Goal: Task Accomplishment & Management: Manage account settings

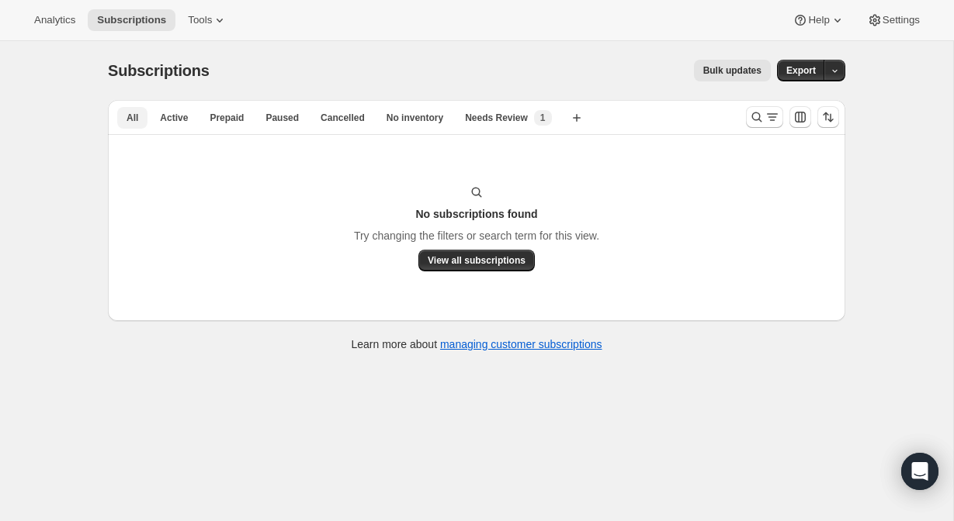
click at [140, 113] on button "All" at bounding box center [132, 118] width 30 height 22
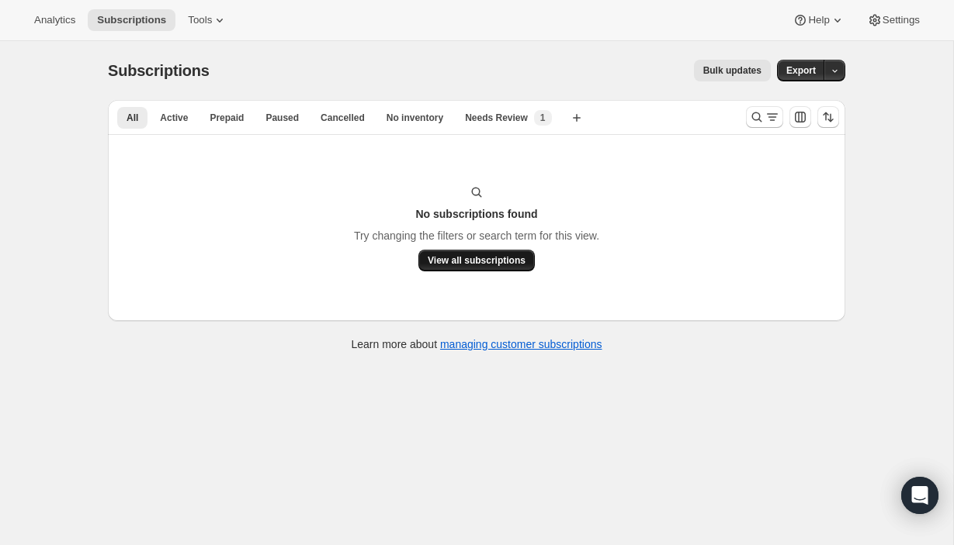
click at [450, 268] on button "View all subscriptions" at bounding box center [476, 261] width 116 height 22
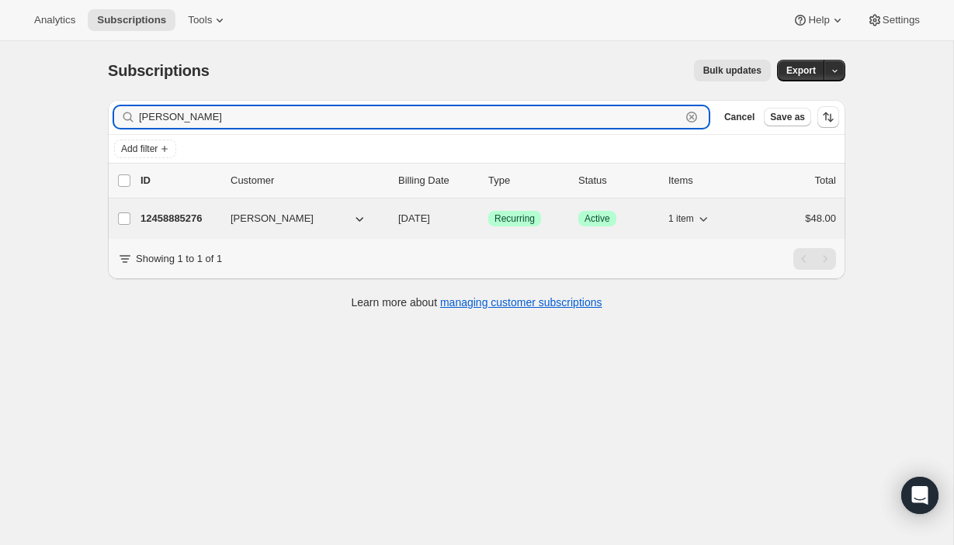
type input "[PERSON_NAME]"
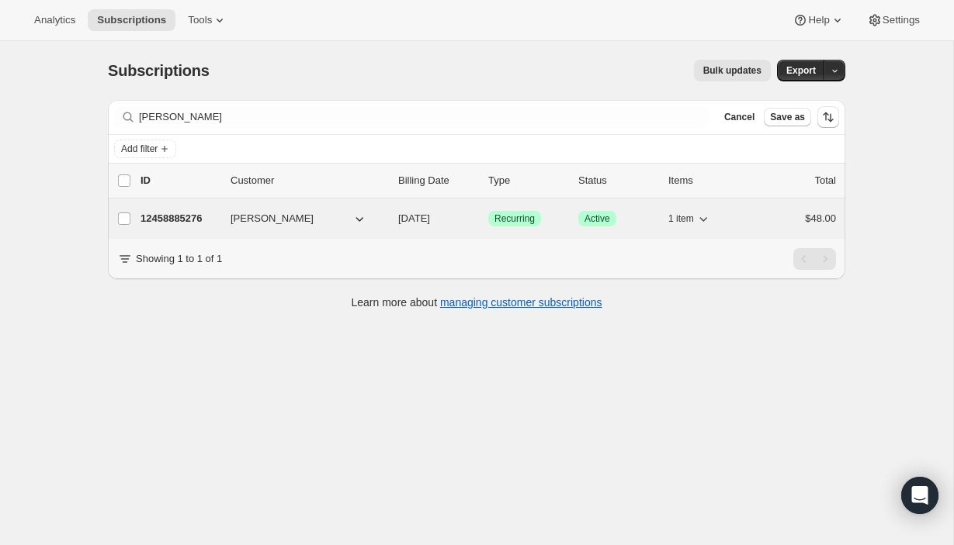
click at [179, 217] on p "12458885276" at bounding box center [179, 219] width 78 height 16
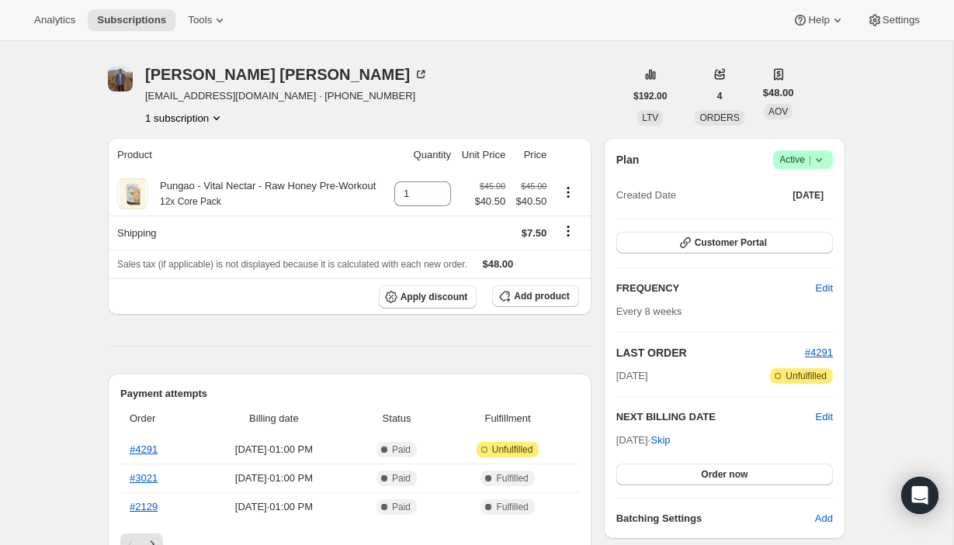
scroll to position [49, 0]
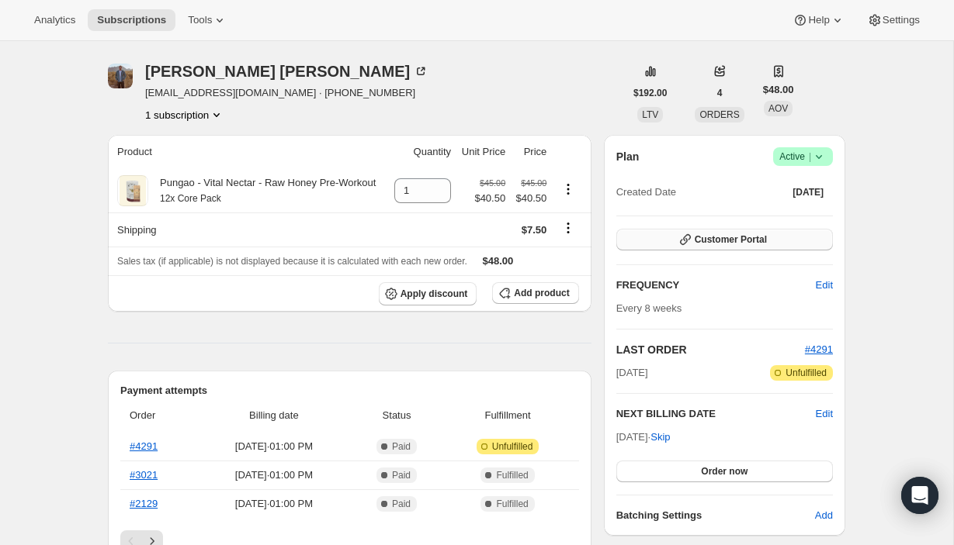
click at [791, 234] on button "Customer Portal" at bounding box center [724, 240] width 216 height 22
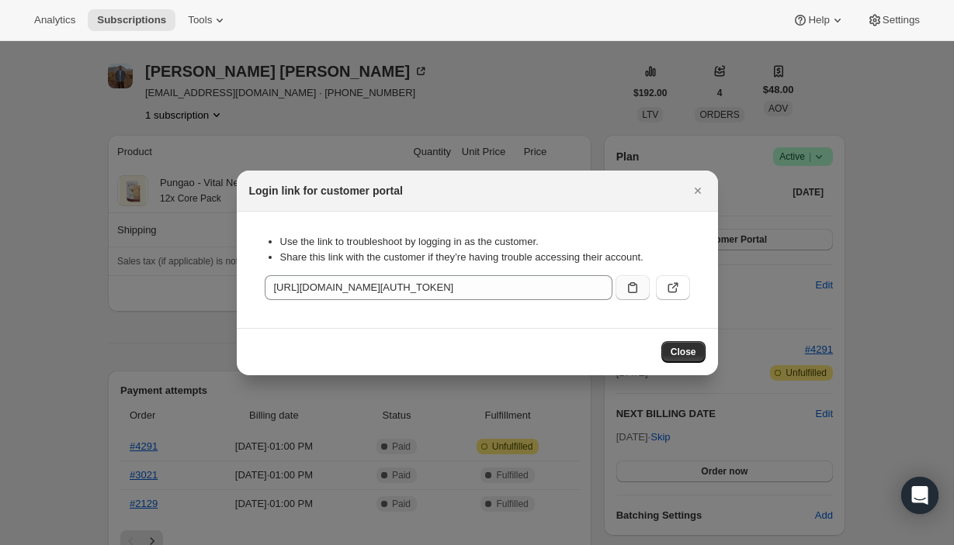
click at [629, 286] on icon ":rca:" at bounding box center [632, 287] width 9 height 11
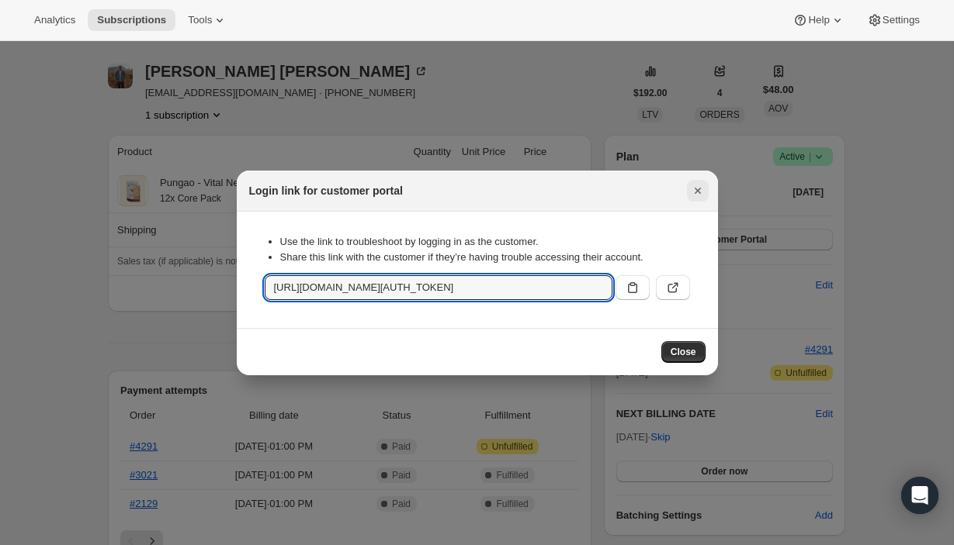
click at [698, 185] on icon "Close" at bounding box center [698, 191] width 16 height 16
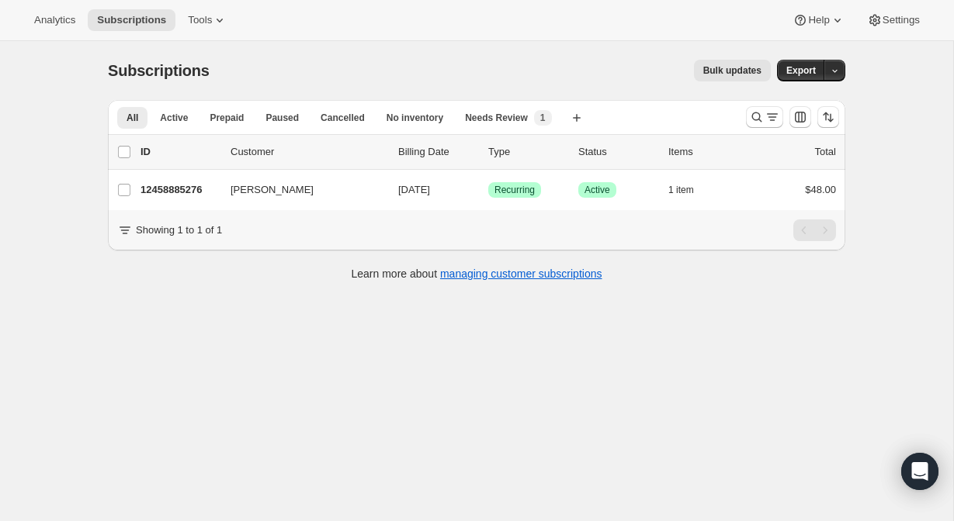
click at [523, 64] on div "Bulk updates" at bounding box center [499, 71] width 542 height 22
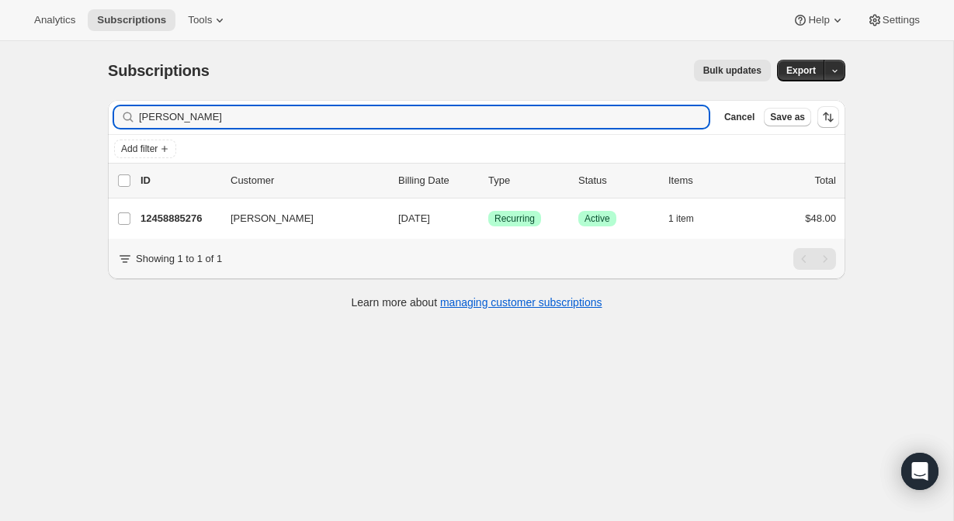
click at [686, 120] on div "[PERSON_NAME]" at bounding box center [411, 117] width 594 height 22
click at [692, 119] on div "[PERSON_NAME]" at bounding box center [411, 117] width 594 height 22
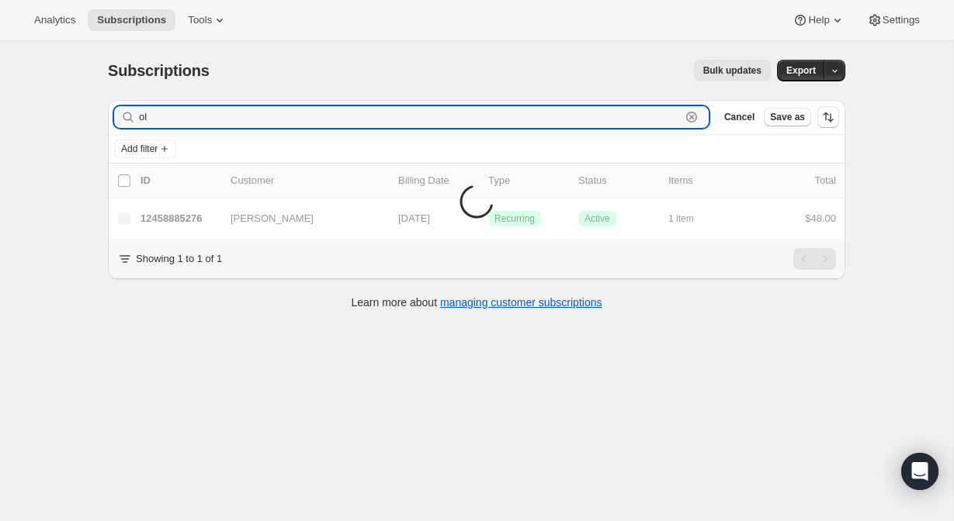
type input "o"
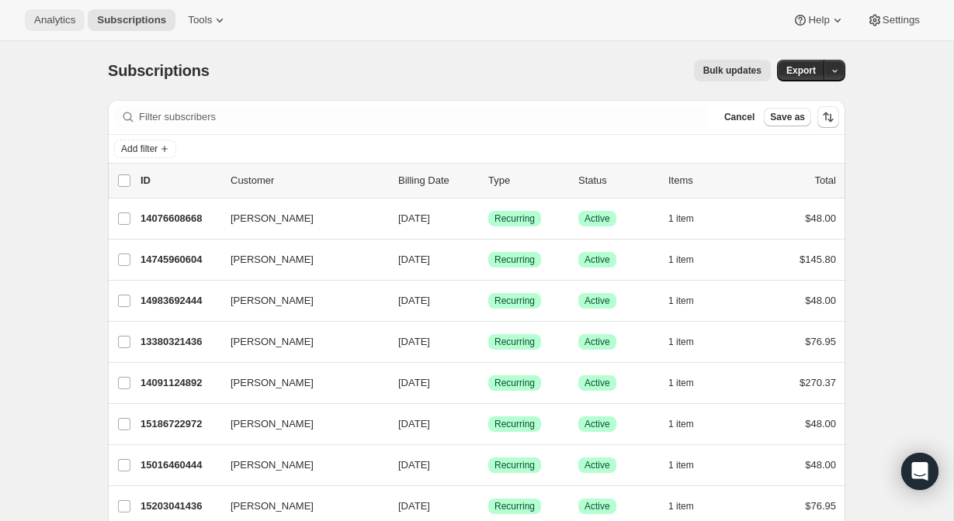
click at [60, 17] on span "Analytics" at bounding box center [54, 20] width 41 height 12
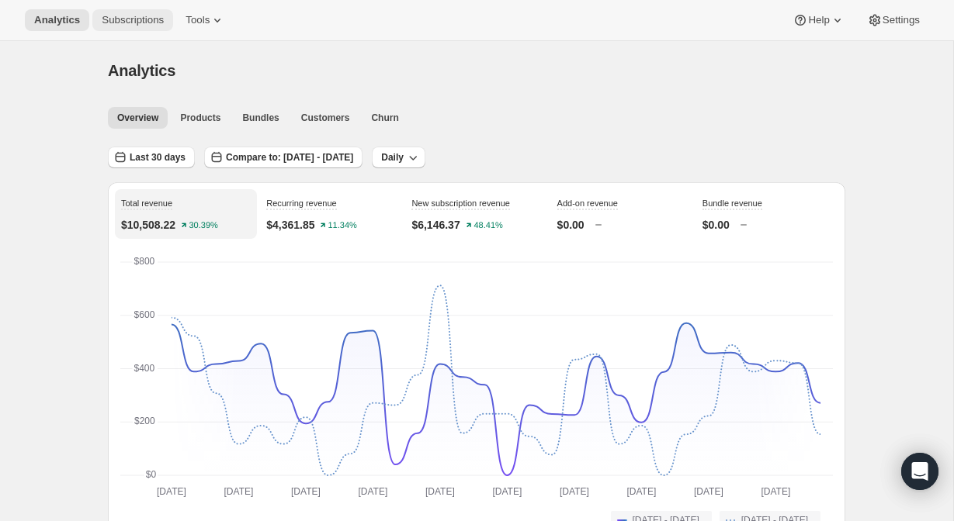
click at [102, 16] on span "Subscriptions" at bounding box center [133, 20] width 62 height 12
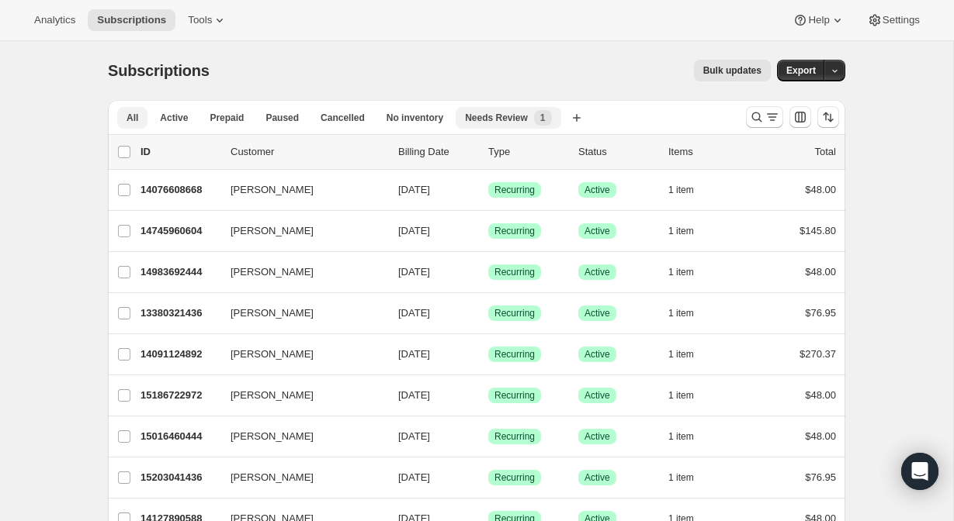
click at [492, 125] on div "Needs Review New 1" at bounding box center [508, 118] width 86 height 16
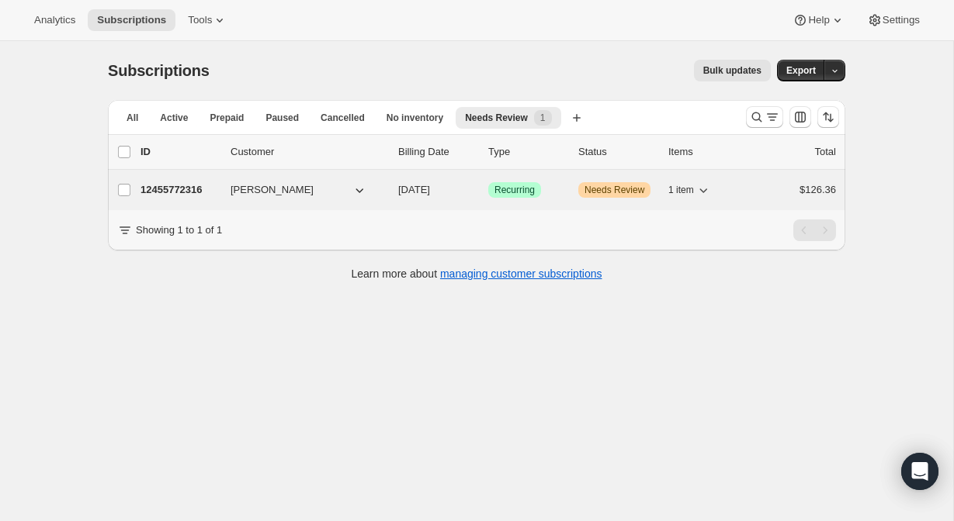
click at [183, 188] on p "12455772316" at bounding box center [179, 190] width 78 height 16
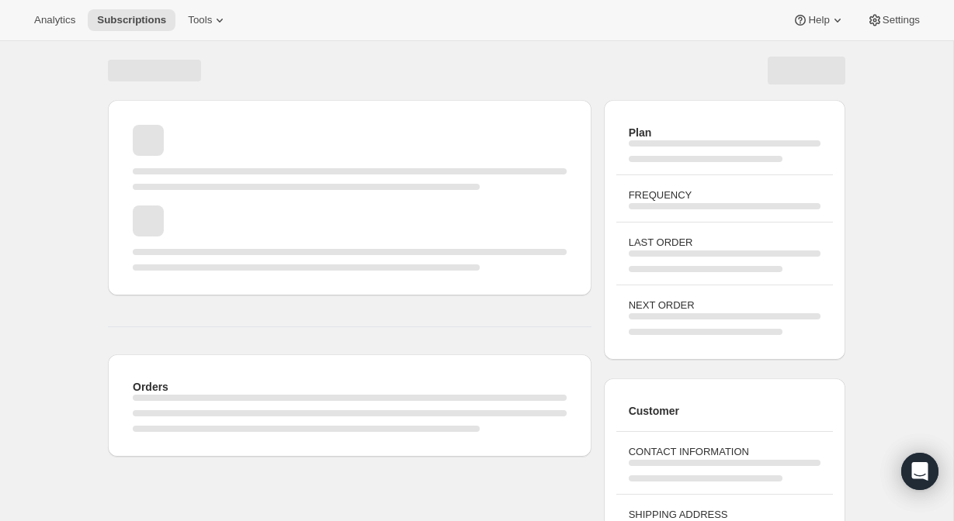
click at [178, 191] on span "Page loading" at bounding box center [350, 198] width 434 height 16
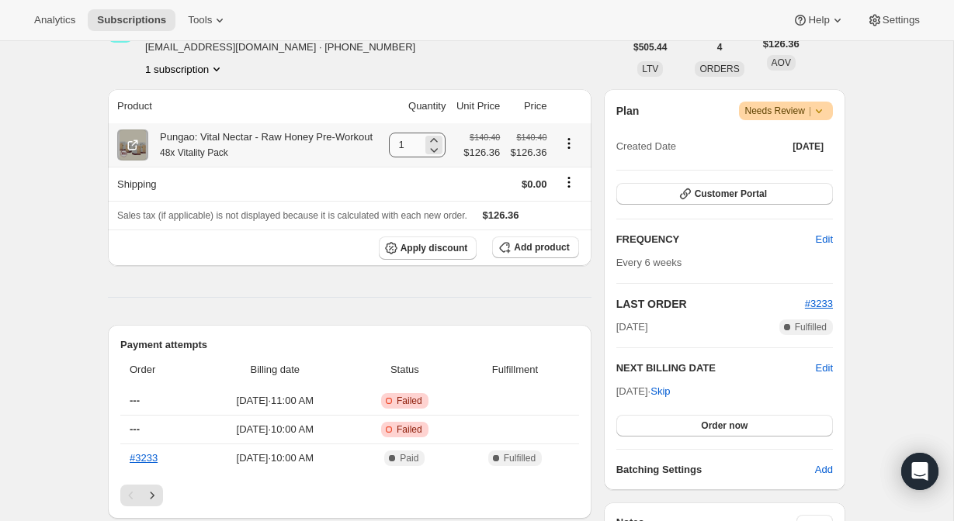
scroll to position [226, 0]
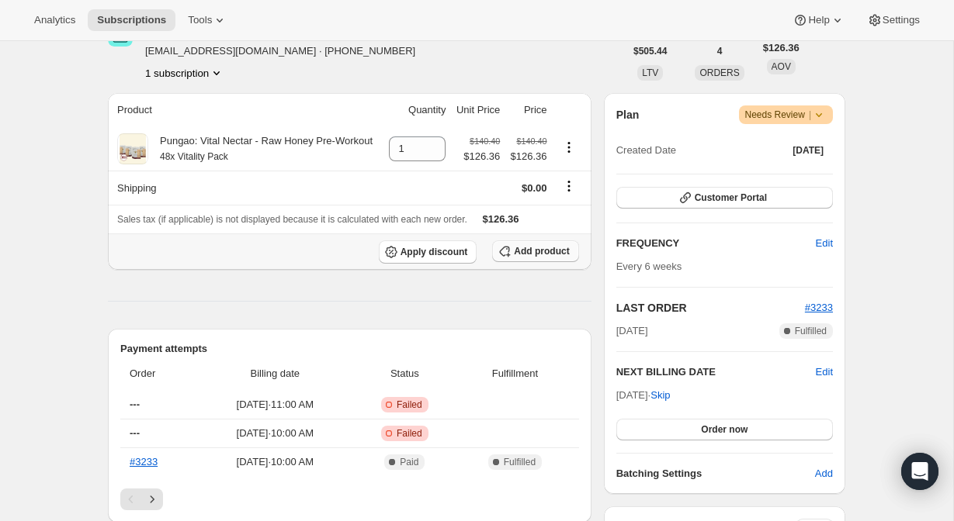
click at [534, 258] on span "Add product" at bounding box center [541, 251] width 55 height 12
click at [552, 258] on span "Add product" at bounding box center [541, 251] width 55 height 12
click at [547, 258] on span "Add product" at bounding box center [541, 251] width 55 height 12
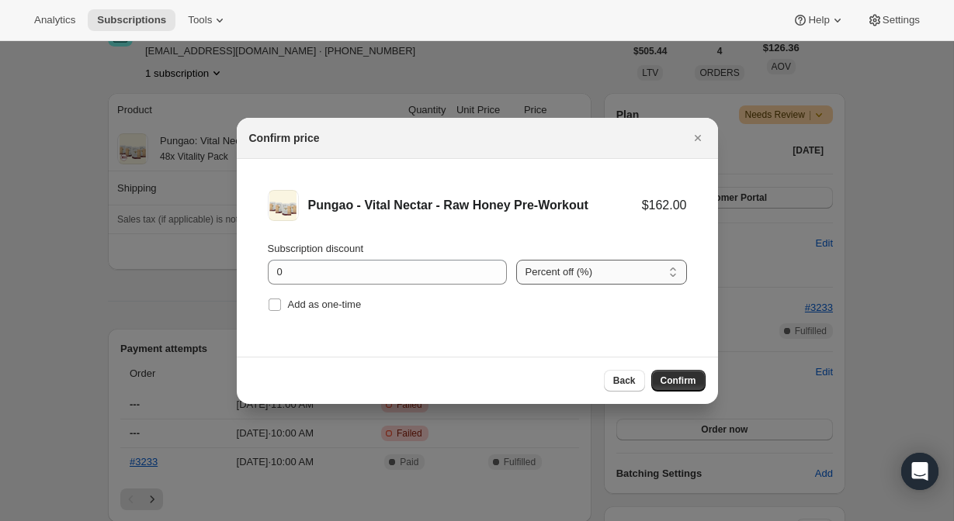
select select "fixed"
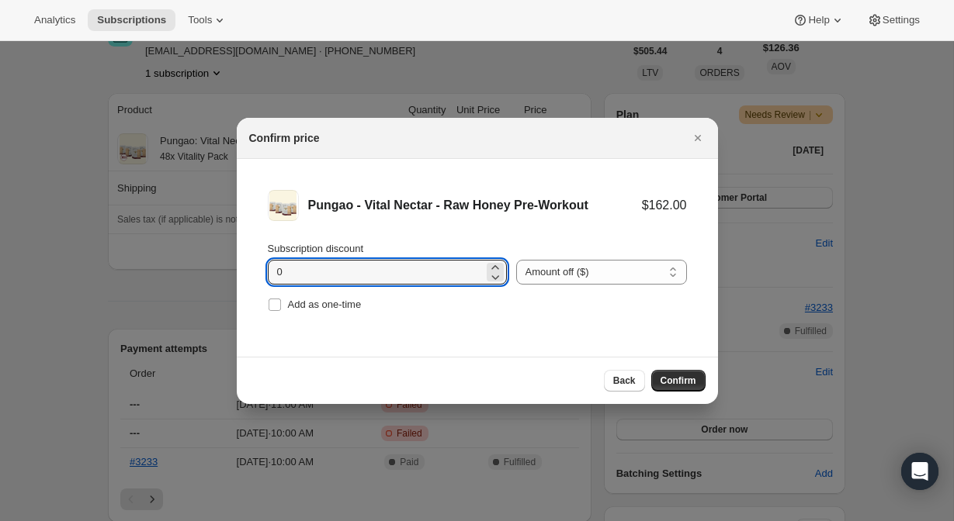
drag, startPoint x: 319, startPoint y: 271, endPoint x: 226, endPoint y: 271, distance: 93.1
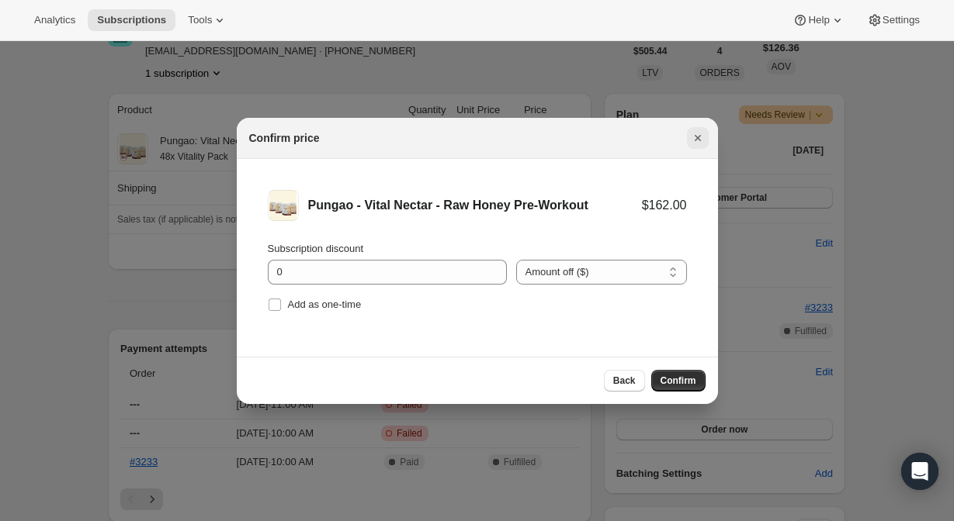
click at [694, 142] on icon "Close" at bounding box center [698, 138] width 16 height 16
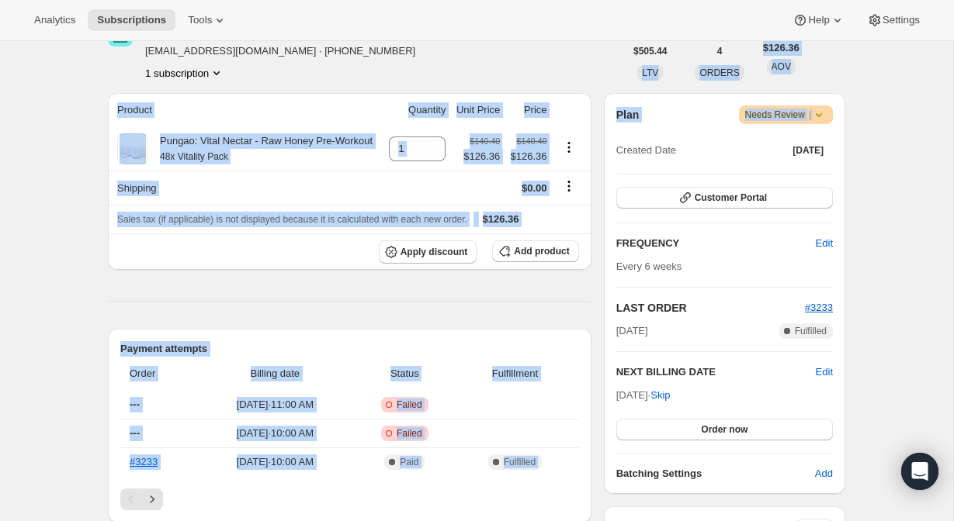
drag, startPoint x: 694, startPoint y: 142, endPoint x: 528, endPoint y: 64, distance: 183.6
click at [528, 64] on div "Subscription flagged as Needs Review The subscription order was held due to a b…" at bounding box center [470, 488] width 750 height 1253
click at [528, 64] on div "[PERSON_NAME] O'Heir [EMAIL_ADDRESS][DOMAIN_NAME] · [PHONE_NUMBER] 1 subscripti…" at bounding box center [366, 51] width 516 height 59
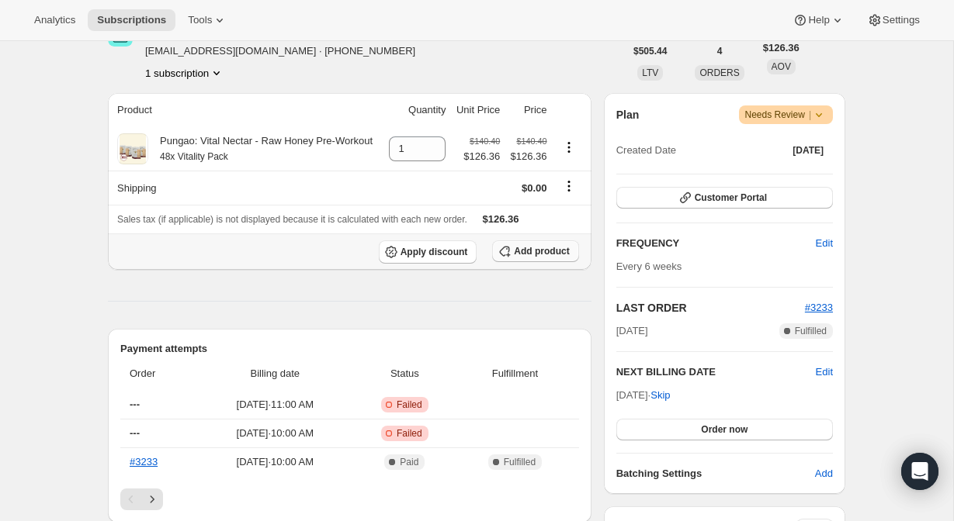
click at [521, 258] on span "Add product" at bounding box center [541, 251] width 55 height 12
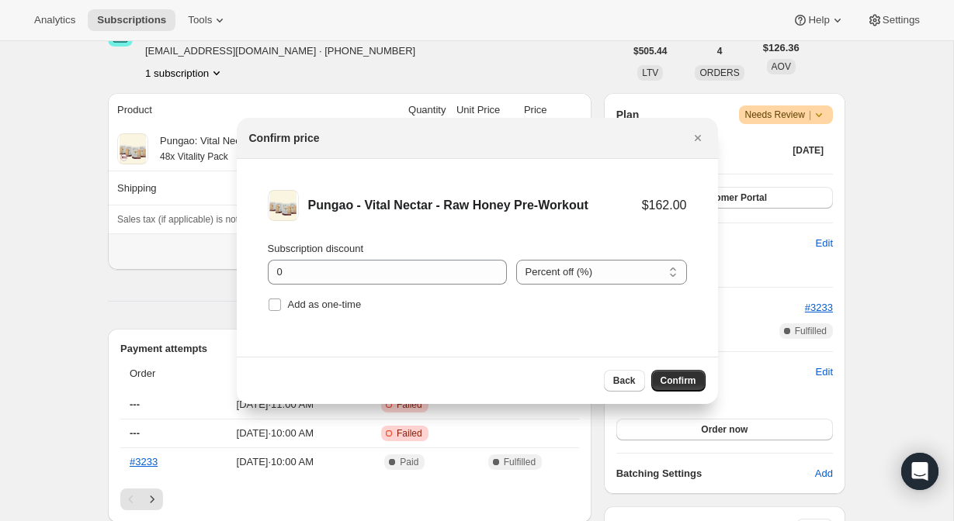
scroll to position [0, 0]
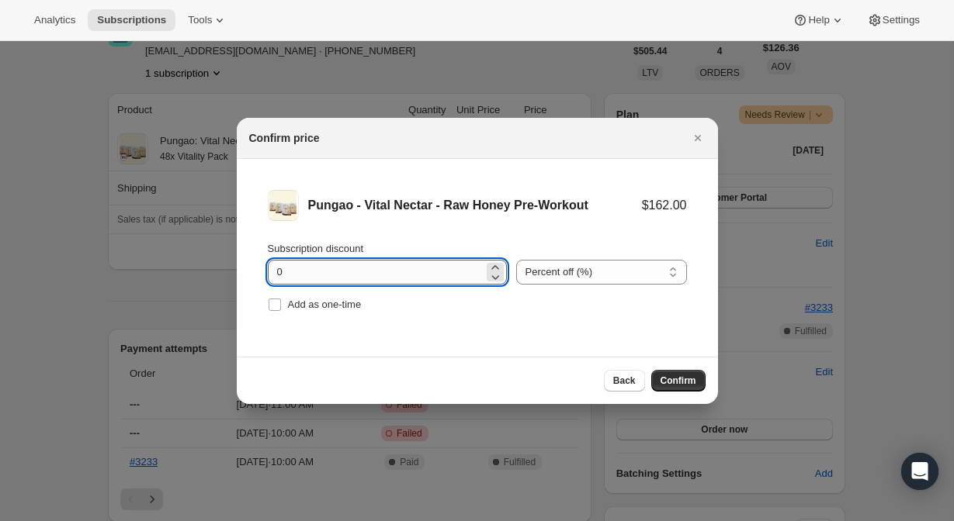
click at [338, 265] on input "0" at bounding box center [376, 272] width 216 height 25
type input "126.36"
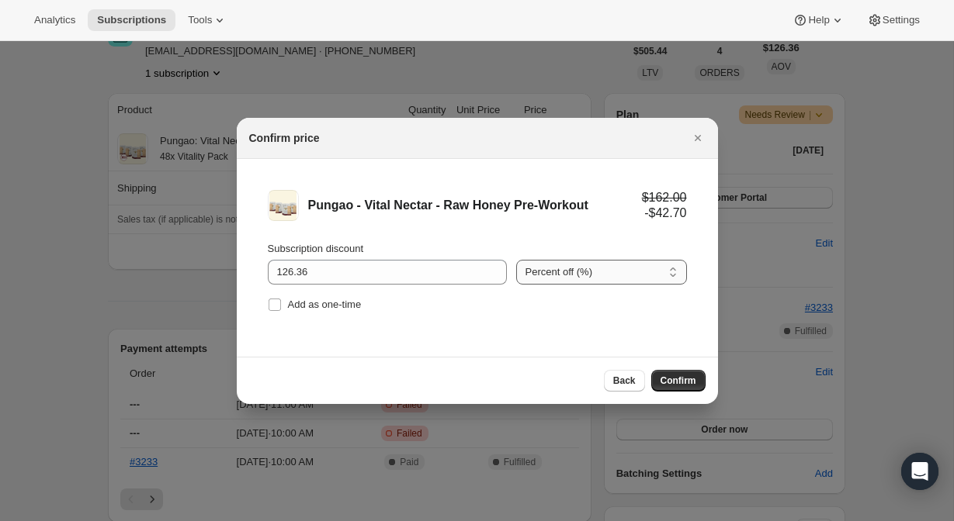
select select "fixed"
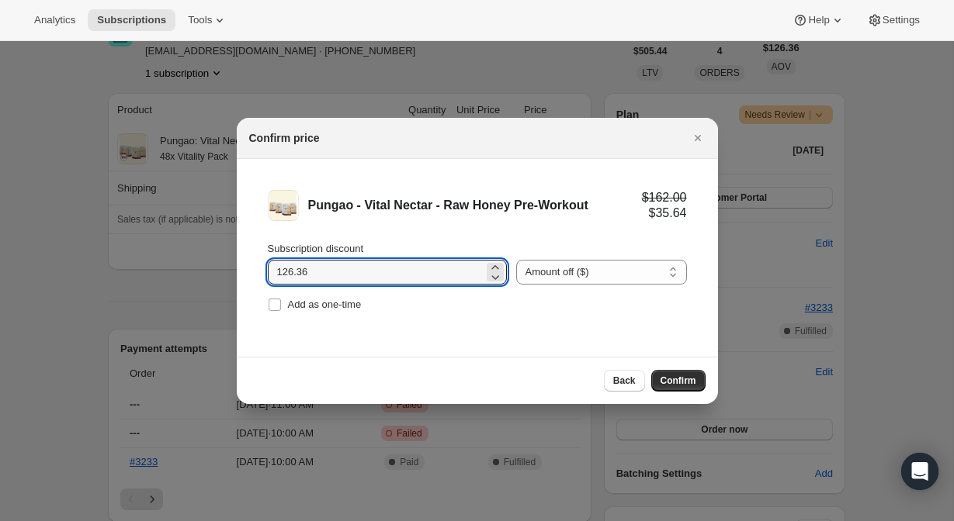
drag, startPoint x: 316, startPoint y: 275, endPoint x: 221, endPoint y: 275, distance: 94.7
type input "35.64"
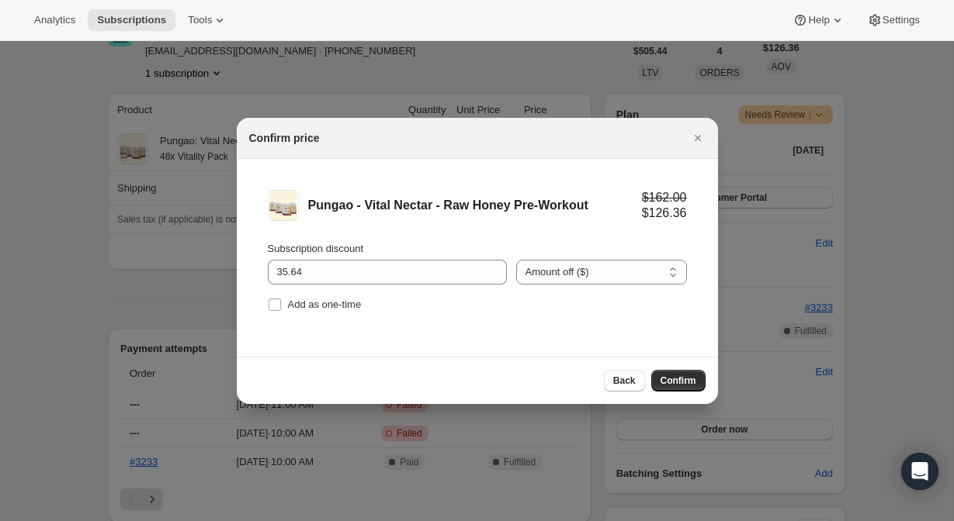
click at [475, 328] on li "Pungao - Vital Nectar - Raw Honey Pre-Workout $162.00 $126.36 Subscription disc…" at bounding box center [477, 253] width 481 height 188
click at [698, 379] on button "Confirm" at bounding box center [678, 381] width 54 height 22
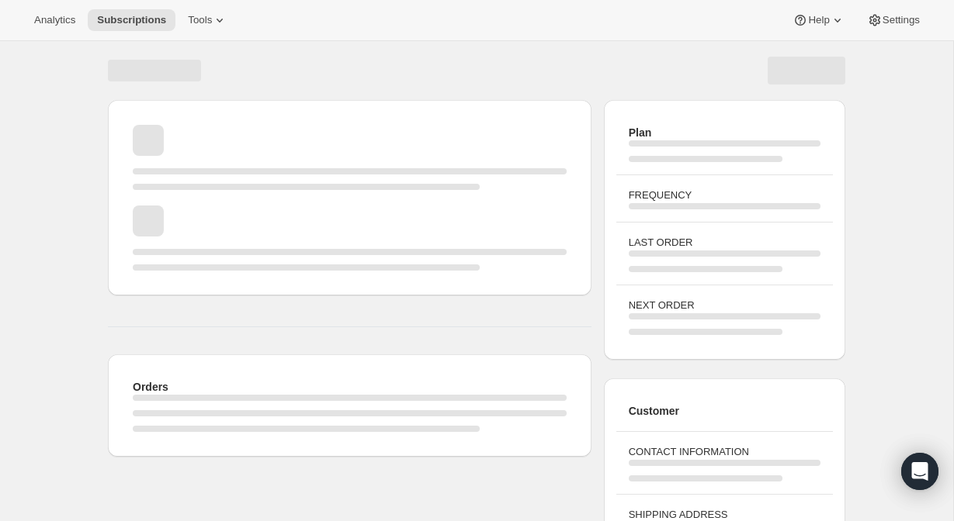
scroll to position [180, 0]
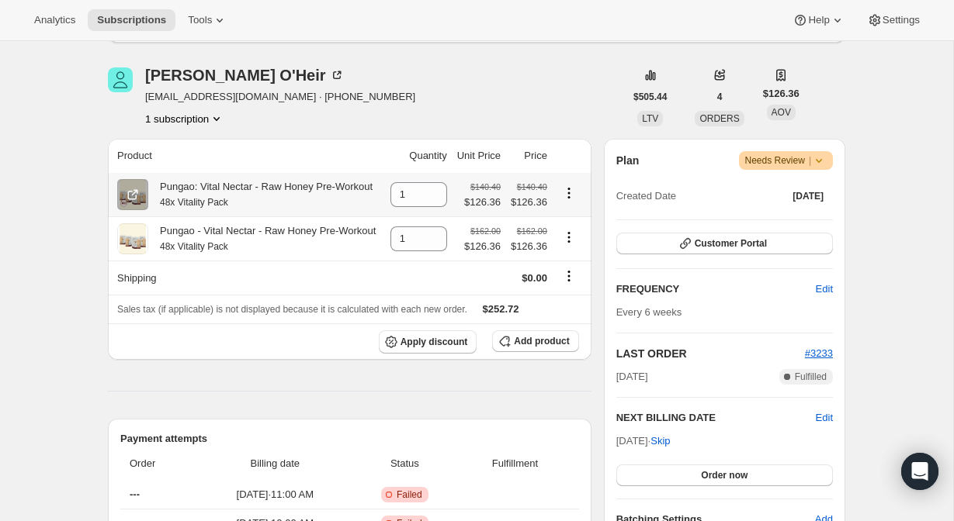
click at [569, 194] on icon "Product actions" at bounding box center [568, 193] width 2 height 2
click at [570, 233] on span "Swap variant" at bounding box center [567, 233] width 58 height 12
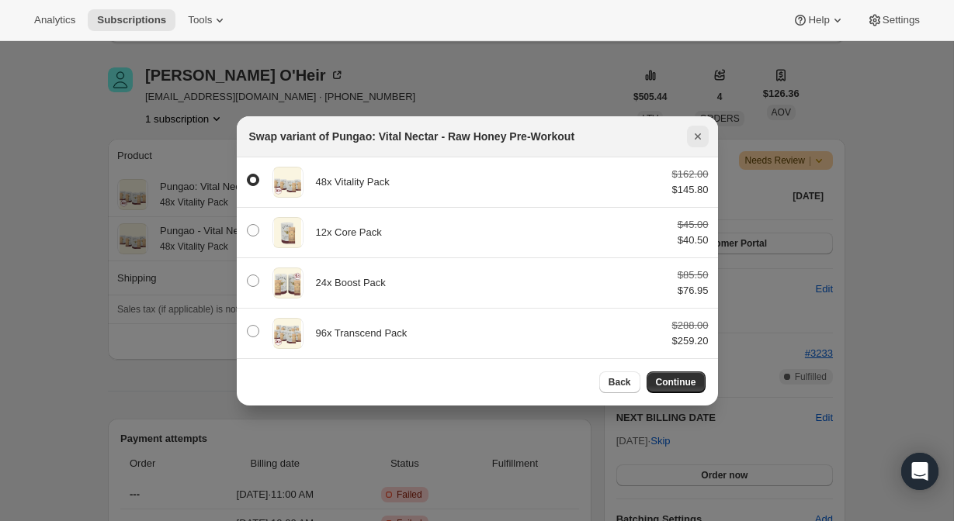
click at [701, 132] on icon "Close" at bounding box center [698, 137] width 16 height 16
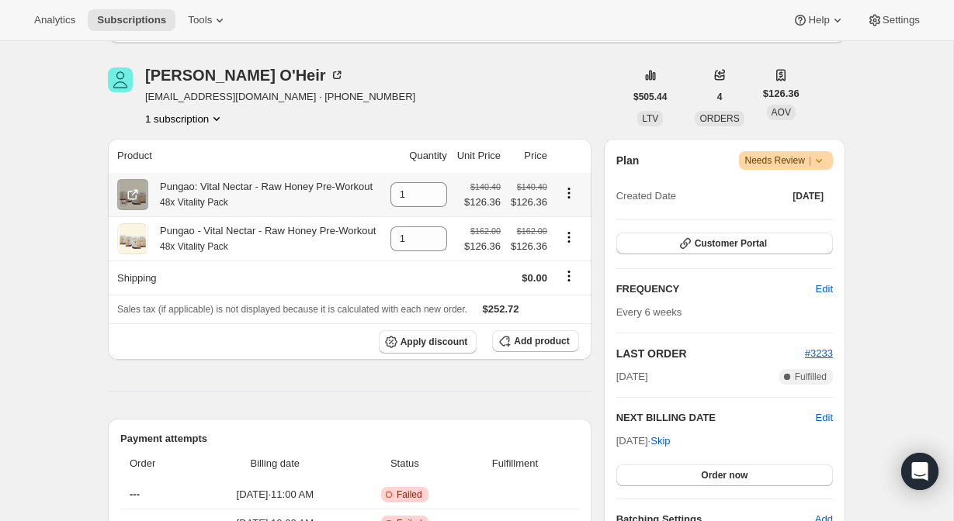
click at [573, 197] on icon "Product actions" at bounding box center [569, 193] width 16 height 16
click at [429, 207] on icon at bounding box center [436, 200] width 16 height 16
type input "0"
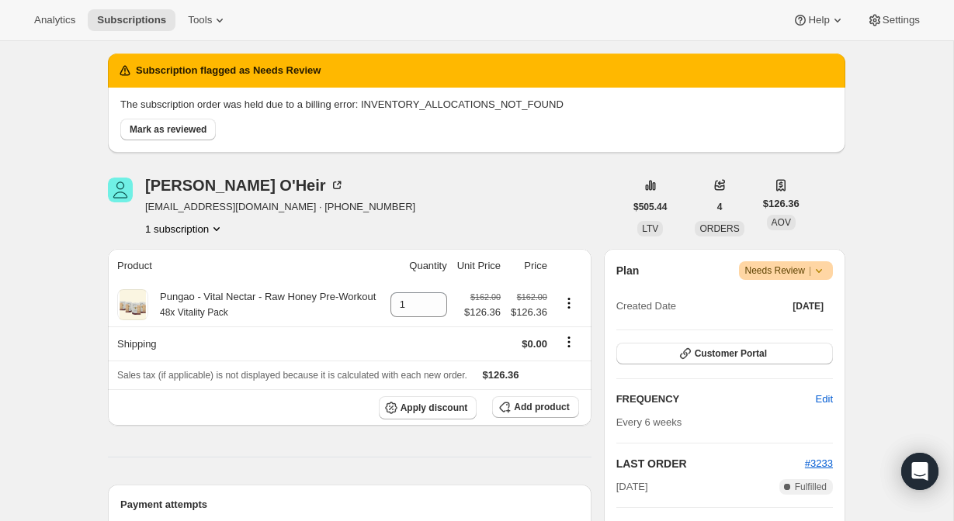
scroll to position [110, 0]
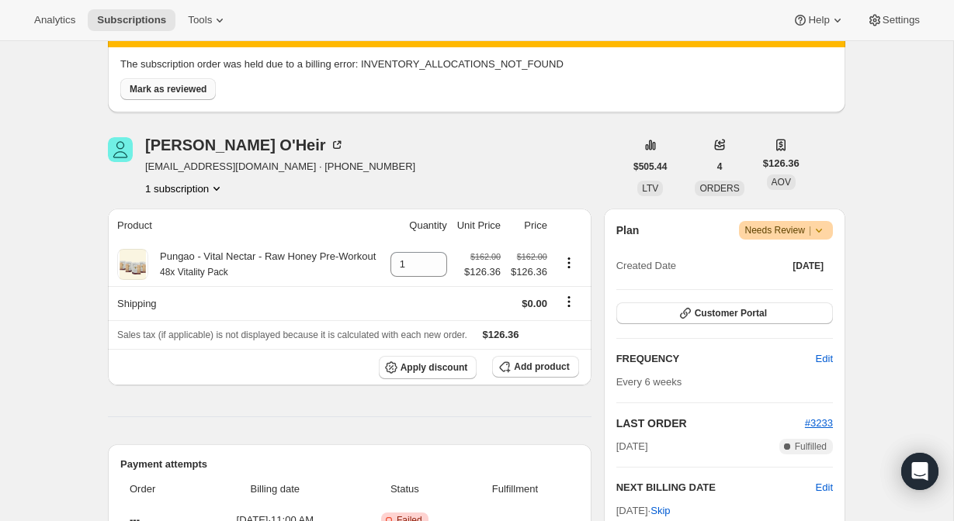
click at [196, 83] on button "Mark as reviewed" at bounding box center [167, 89] width 95 height 22
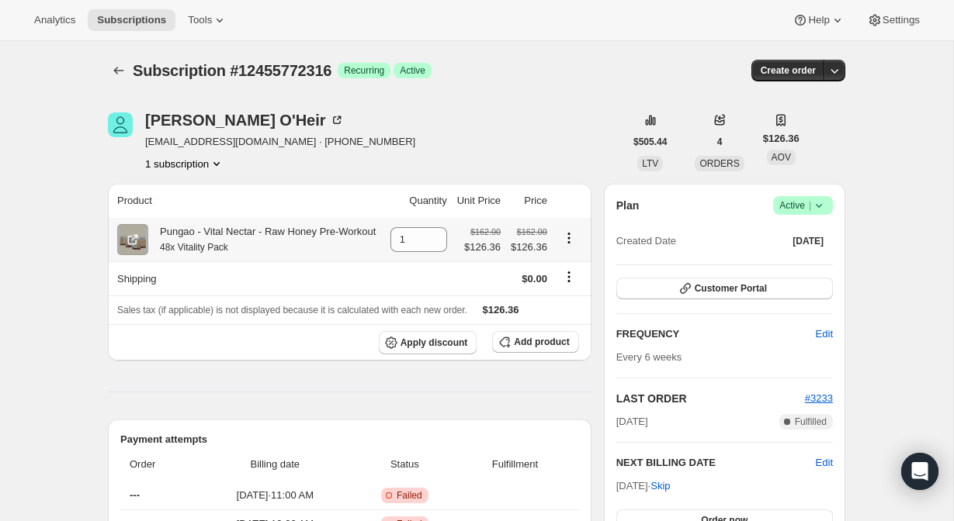
scroll to position [0, 0]
click at [115, 65] on icon "Subscriptions" at bounding box center [119, 71] width 16 height 16
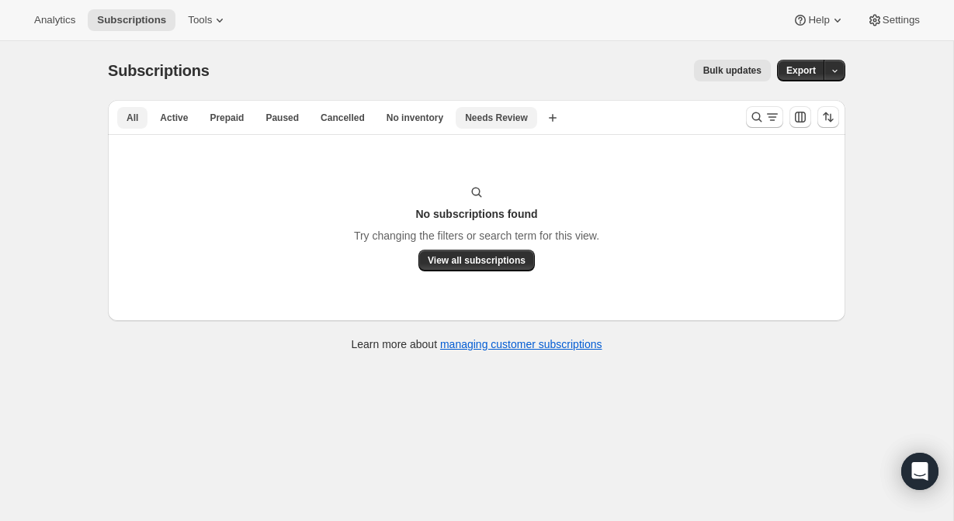
click at [129, 117] on span "All" at bounding box center [132, 118] width 12 height 12
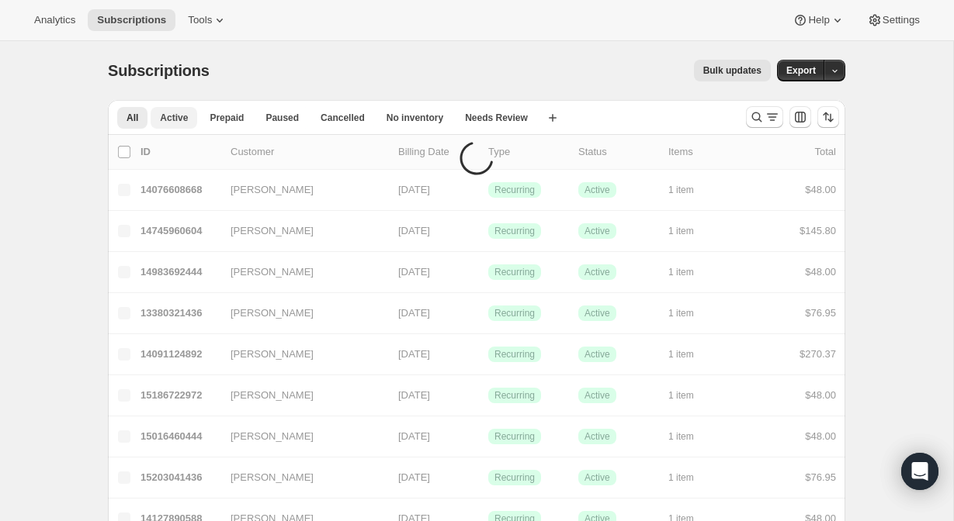
click at [134, 116] on span "All" at bounding box center [132, 118] width 12 height 12
click at [161, 115] on span "Active" at bounding box center [174, 118] width 28 height 12
click at [188, 116] on span "Active" at bounding box center [174, 118] width 28 height 12
click at [133, 119] on span "All" at bounding box center [132, 118] width 12 height 12
click at [182, 122] on span "Active" at bounding box center [174, 118] width 28 height 12
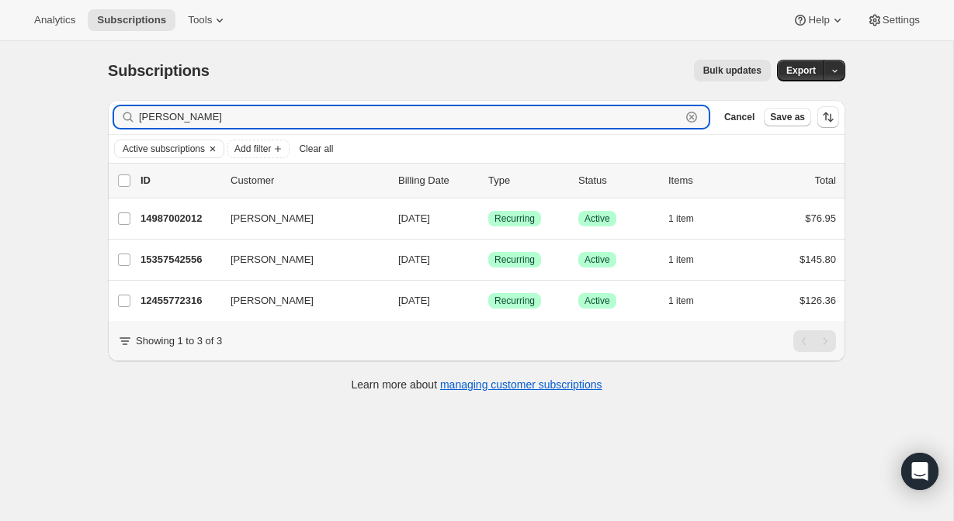
type input "[PERSON_NAME]"
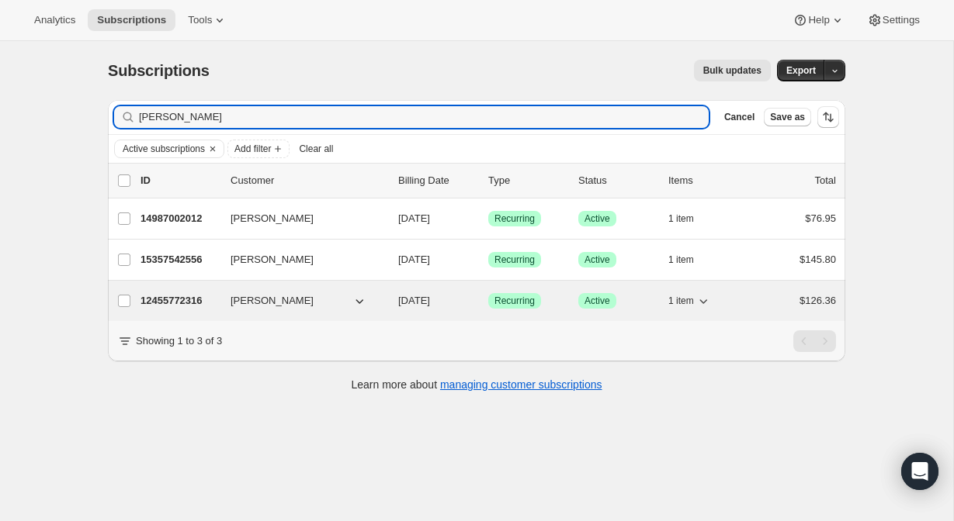
drag, startPoint x: 191, startPoint y: 142, endPoint x: 183, endPoint y: 298, distance: 156.2
click at [183, 298] on p "12455772316" at bounding box center [179, 301] width 78 height 16
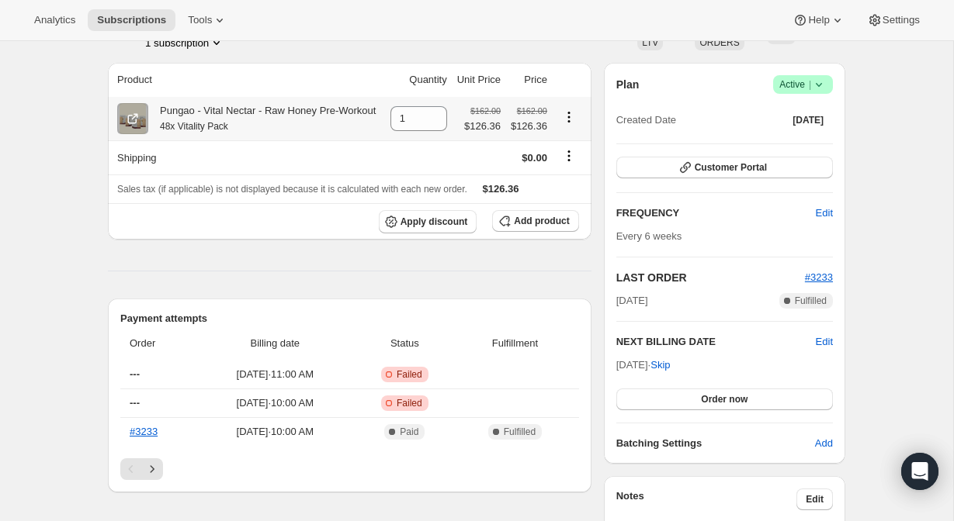
scroll to position [126, 0]
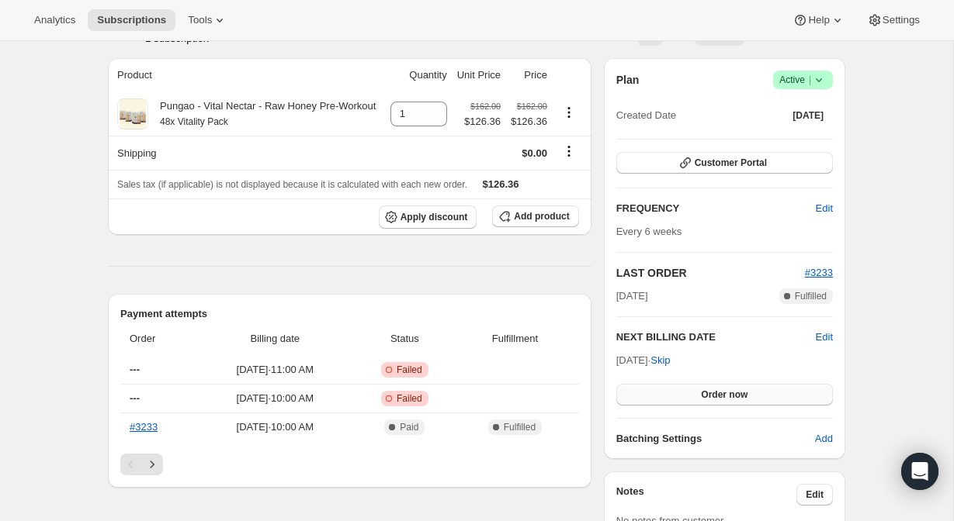
click at [676, 398] on button "Order now" at bounding box center [724, 395] width 216 height 22
click at [719, 386] on button "Click to confirm" at bounding box center [724, 395] width 216 height 22
